Goal: Information Seeking & Learning: Learn about a topic

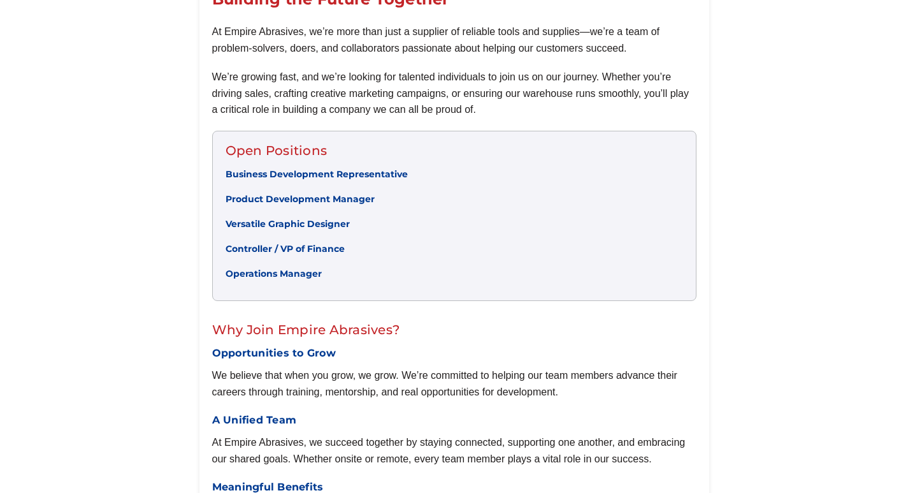
click at [335, 177] on link "Business Development Representative" at bounding box center [317, 173] width 182 height 11
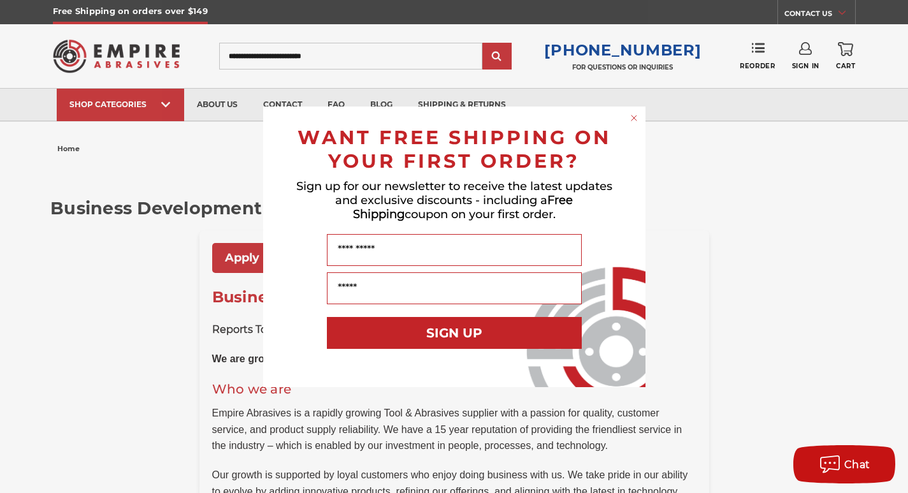
click at [634, 123] on circle "Close dialog" at bounding box center [634, 118] width 12 height 12
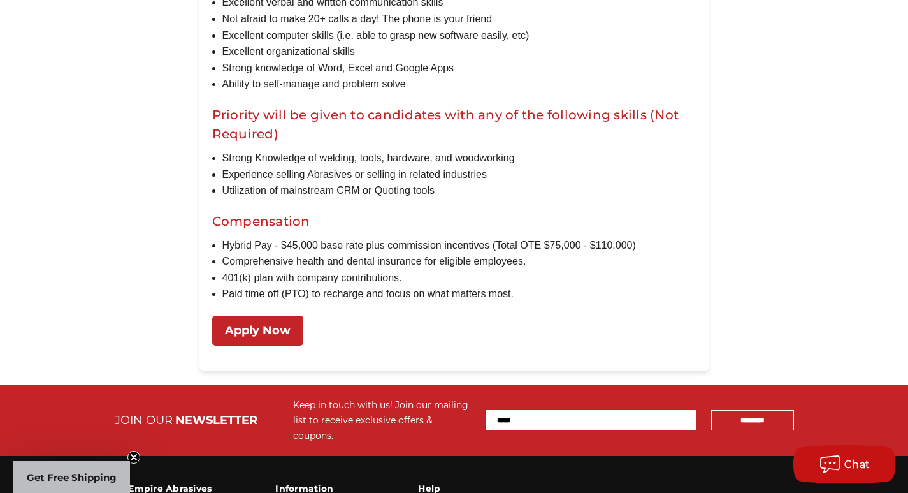
scroll to position [1214, 0]
